Goal: Find contact information: Find contact information

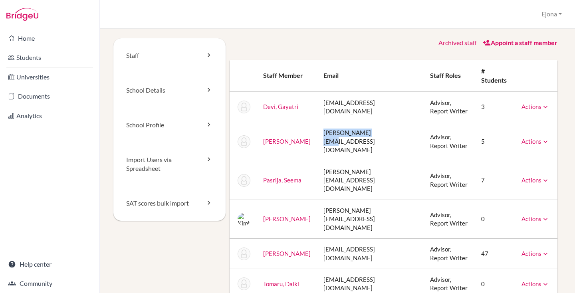
drag, startPoint x: 373, startPoint y: 121, endPoint x: 310, endPoint y: 125, distance: 62.8
click at [310, 125] on tr "[PERSON_NAME], Vini [EMAIL_ADDRESS][DOMAIN_NAME] Advisor, Report Writer 5 Actio…" at bounding box center [394, 141] width 328 height 39
copy tr "[PERSON_NAME][EMAIL_ADDRESS][DOMAIN_NAME]"
click at [348, 161] on td "[PERSON_NAME][EMAIL_ADDRESS][DOMAIN_NAME]" at bounding box center [370, 180] width 107 height 39
drag, startPoint x: 373, startPoint y: 147, endPoint x: 304, endPoint y: 150, distance: 69.6
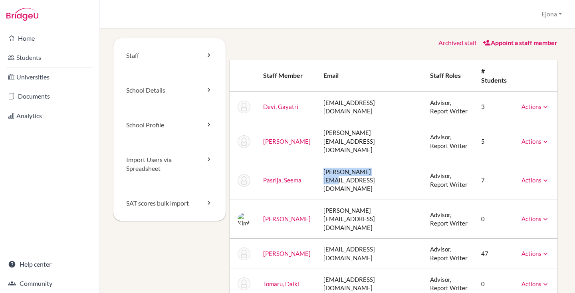
click at [304, 161] on tr "[PERSON_NAME], Seema [EMAIL_ADDRESS][DOMAIN_NAME] Advisor, Report Writer 7 Acti…" at bounding box center [394, 180] width 328 height 39
copy tr "[PERSON_NAME][EMAIL_ADDRESS][DOMAIN_NAME]"
click at [435, 200] on td "Advisor, Report Writer" at bounding box center [449, 219] width 51 height 39
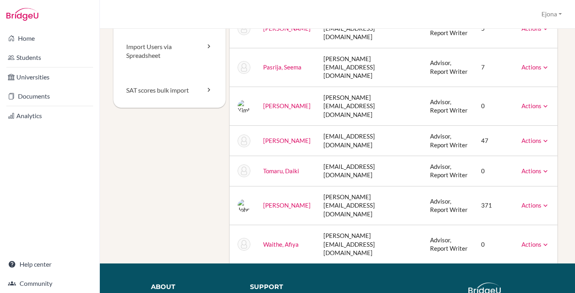
scroll to position [117, 0]
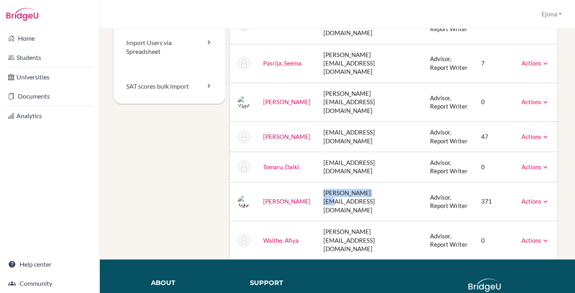
drag, startPoint x: 371, startPoint y: 135, endPoint x: 325, endPoint y: 137, distance: 45.6
click at [325, 182] on td "[PERSON_NAME][EMAIL_ADDRESS][DOMAIN_NAME]" at bounding box center [370, 201] width 107 height 39
copy td "[PERSON_NAME][EMAIL_ADDRESS][DOMAIN_NAME]"
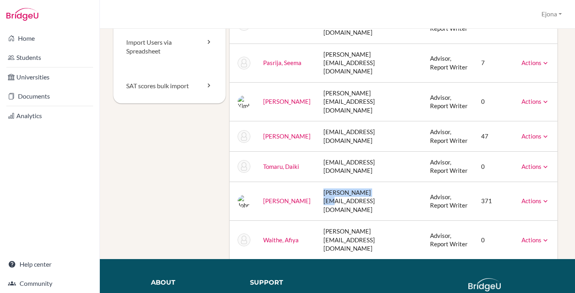
copy td "[PERSON_NAME][EMAIL_ADDRESS][DOMAIN_NAME]"
click at [365, 121] on td "[EMAIL_ADDRESS][DOMAIN_NAME]" at bounding box center [370, 136] width 107 height 30
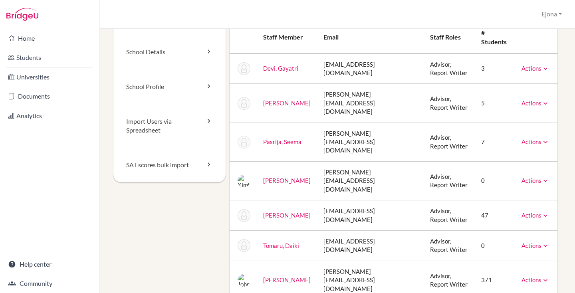
scroll to position [38, 0]
drag, startPoint x: 372, startPoint y: 109, endPoint x: 317, endPoint y: 111, distance: 55.6
click at [317, 123] on tr "[PERSON_NAME], Seema [EMAIL_ADDRESS][DOMAIN_NAME] Advisor, Report Writer 7 Acti…" at bounding box center [394, 142] width 328 height 39
copy tr "[PERSON_NAME][EMAIL_ADDRESS][DOMAIN_NAME]"
drag, startPoint x: 381, startPoint y: 82, endPoint x: 347, endPoint y: 82, distance: 34.0
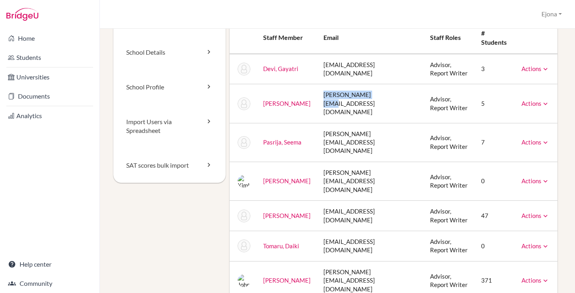
click at [314, 84] on tr "[PERSON_NAME], Vini [EMAIL_ADDRESS][DOMAIN_NAME] Advisor, Report Writer 5 Actio…" at bounding box center [394, 103] width 328 height 39
copy tr "[PERSON_NAME][EMAIL_ADDRESS][DOMAIN_NAME]"
